Goal: Use online tool/utility: Utilize a website feature to perform a specific function

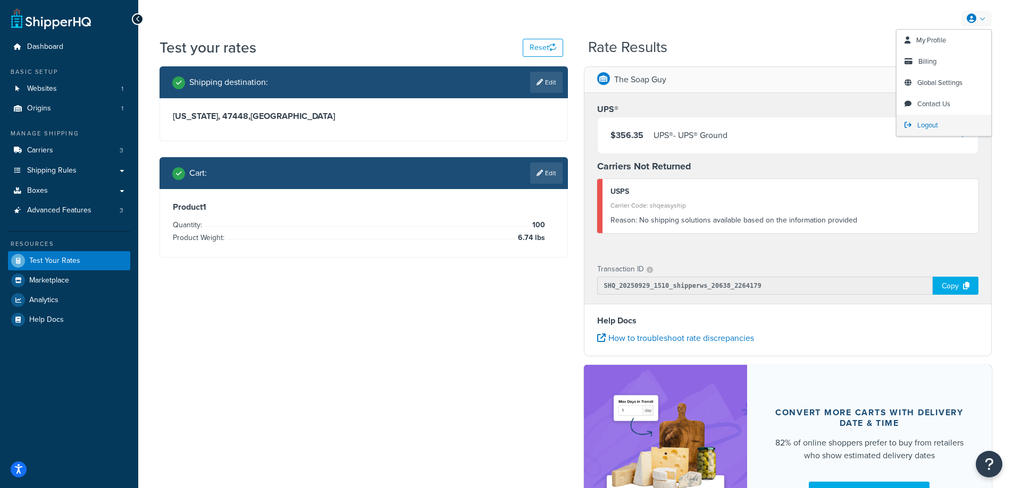
click at [936, 128] on span "Logout" at bounding box center [927, 125] width 21 height 10
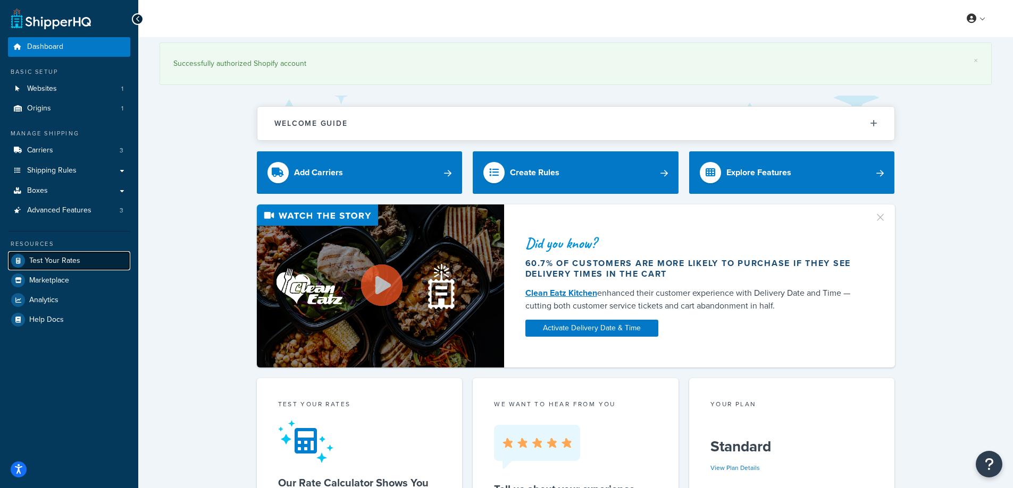
click at [68, 261] on span "Test Your Rates" at bounding box center [54, 261] width 51 height 9
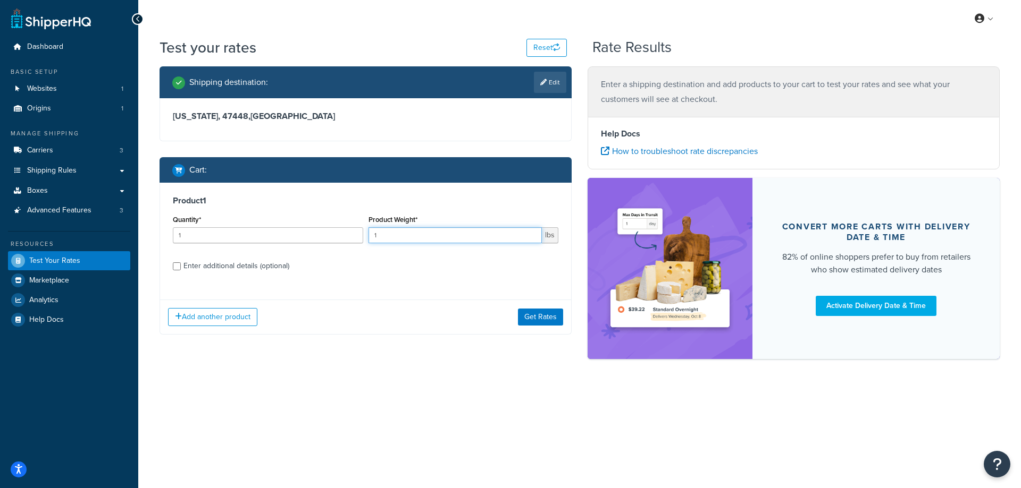
drag, startPoint x: 399, startPoint y: 237, endPoint x: 358, endPoint y: 234, distance: 40.5
click at [358, 234] on div "Quantity* 1 Product Weight* 1 lbs" at bounding box center [365, 232] width 391 height 39
paste input "6.74"
type input "6.74"
click at [237, 239] on input "1" at bounding box center [268, 236] width 190 height 16
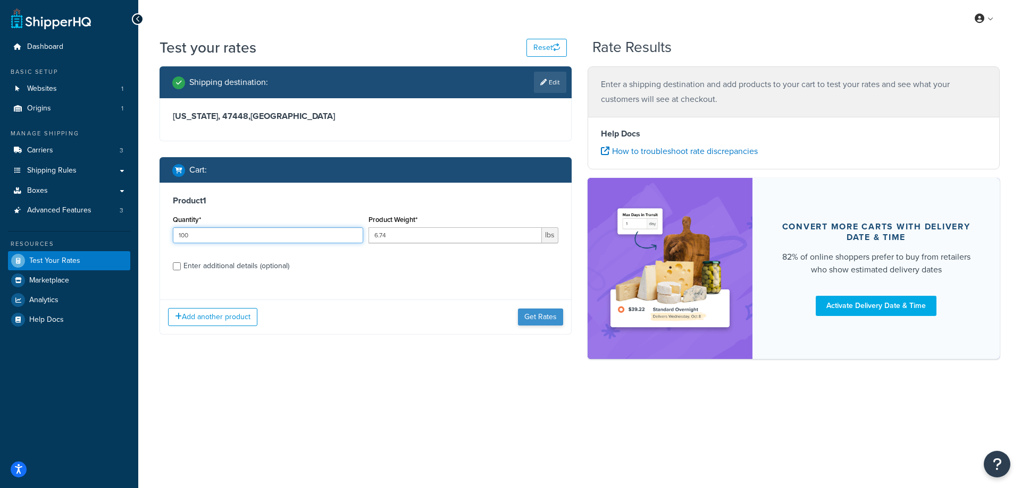
type input "100"
click at [534, 315] on button "Get Rates" at bounding box center [540, 317] width 45 height 17
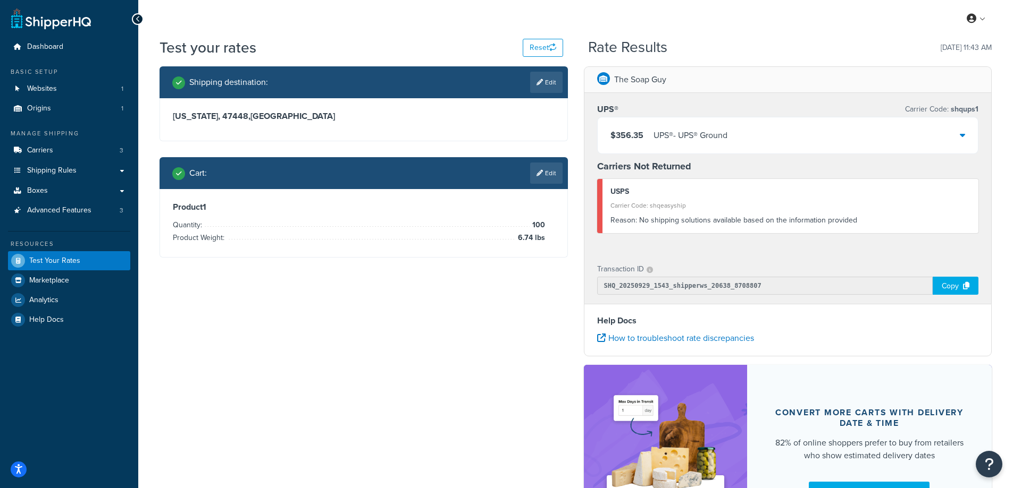
click at [687, 132] on div "UPS® - UPS® Ground" at bounding box center [690, 135] width 74 height 15
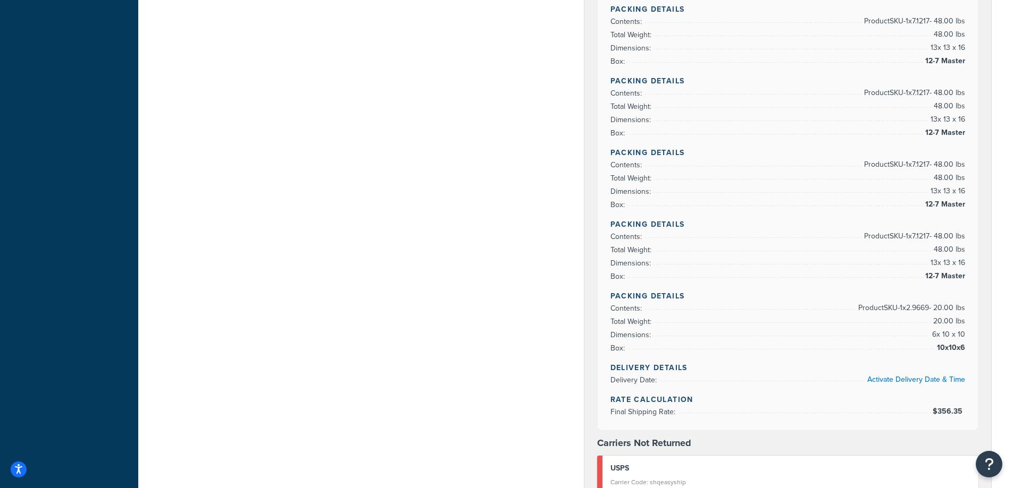
scroll to position [957, 0]
